Goal: Task Accomplishment & Management: Complete application form

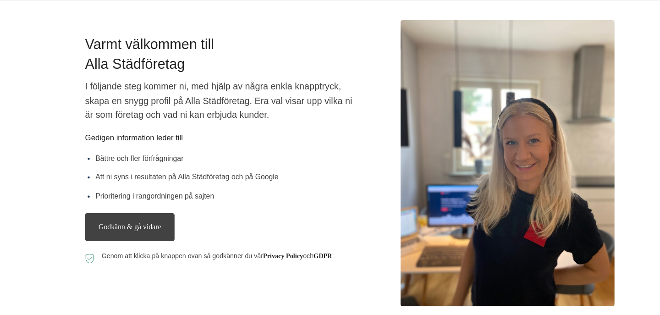
scroll to position [35, 0]
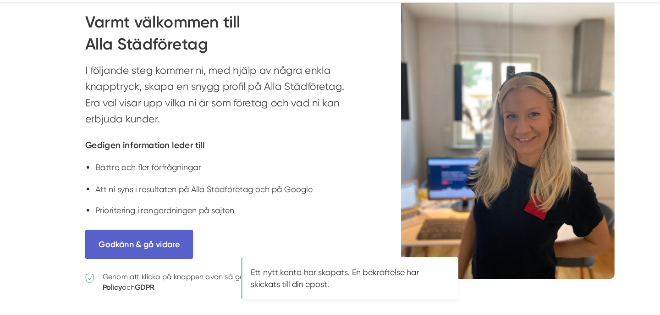
click at [145, 251] on button "Godkänn & gå vidare" at bounding box center [143, 252] width 96 height 26
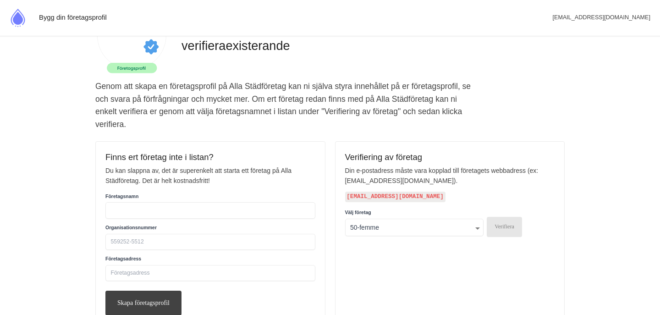
scroll to position [80, 0]
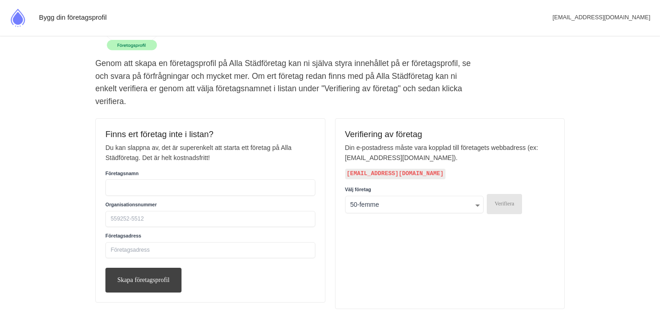
select select
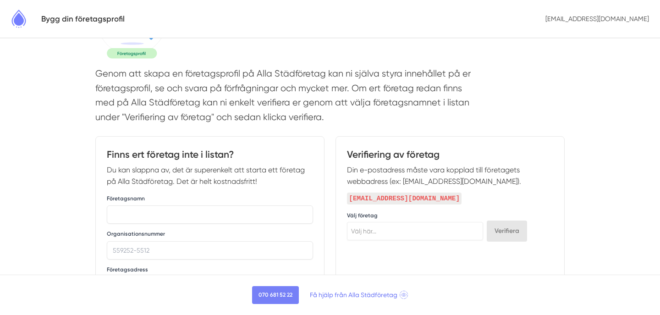
scroll to position [73, 0]
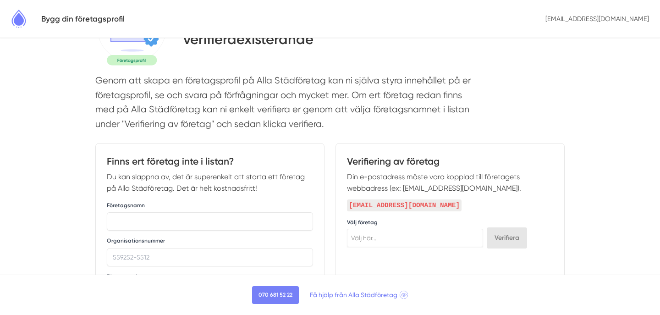
click at [406, 238] on span "Välj här..." at bounding box center [415, 238] width 135 height 13
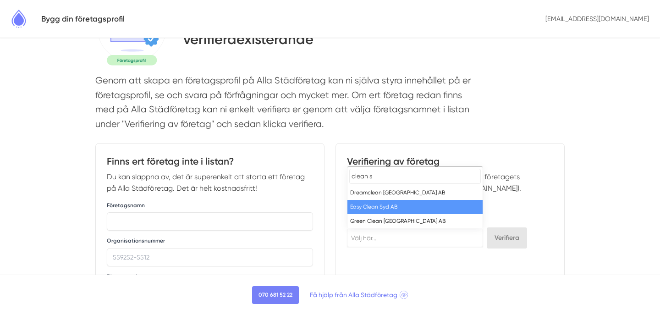
type input "clean"
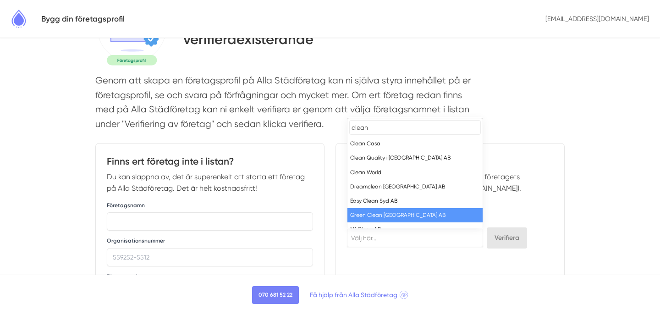
scroll to position [51, 0]
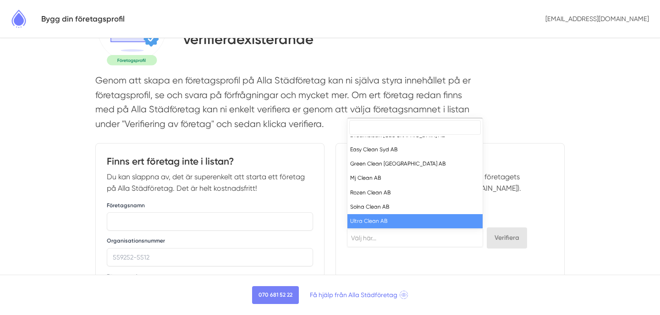
click at [407, 260] on div "Verifiering av företag Din e-postadress måste vara kopplad till företagets webb…" at bounding box center [450, 250] width 229 height 215
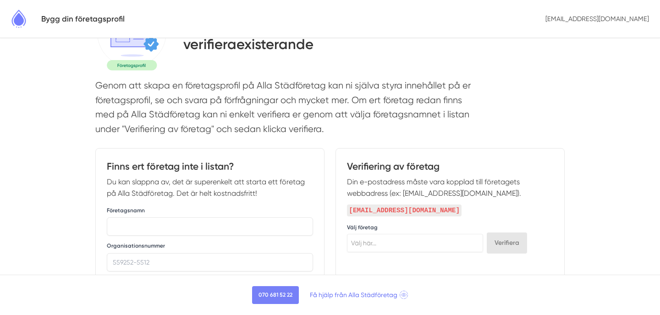
scroll to position [0, 0]
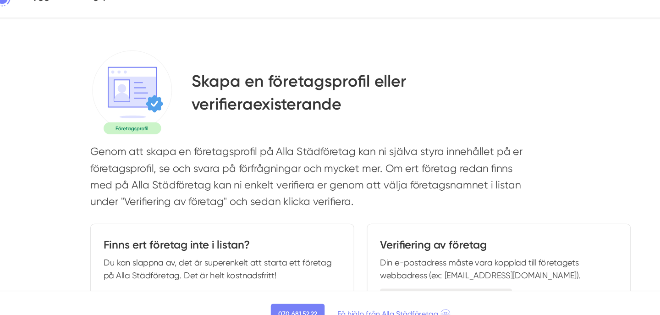
click at [349, 181] on p "Genom att skapa en företagsprofil på Alla Städföretag kan ni själva styra inneh…" at bounding box center [283, 178] width 376 height 62
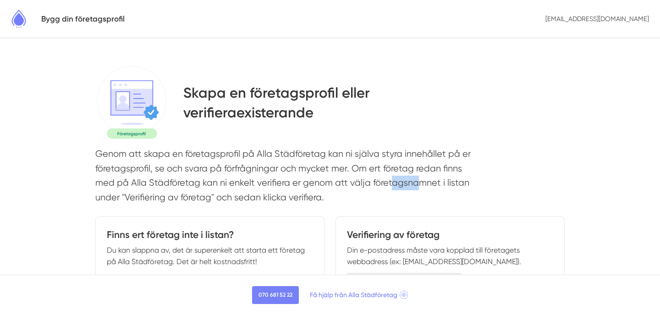
click at [201, 196] on p "Genom att skapa en företagsprofil på Alla Städföretag kan ni själva styra inneh…" at bounding box center [283, 178] width 376 height 62
click at [89, 22] on h5 "Bygg din företagsprofil" at bounding box center [82, 19] width 83 height 12
click at [22, 21] on img at bounding box center [18, 18] width 23 height 23
